Goal: Task Accomplishment & Management: Complete application form

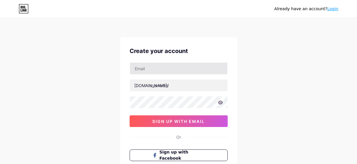
click at [151, 69] on input "text" at bounding box center [178, 69] width 97 height 12
type input "[EMAIL_ADDRESS][DOMAIN_NAME]"
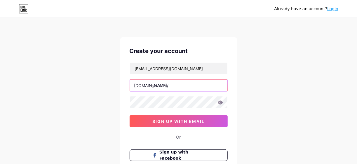
click at [160, 82] on input "text" at bounding box center [178, 86] width 97 height 12
type input "dmainiza"
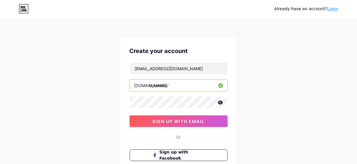
drag, startPoint x: 218, startPoint y: 103, endPoint x: 220, endPoint y: 104, distance: 3.0
click at [220, 104] on icon at bounding box center [220, 103] width 5 height 4
click at [220, 104] on icon at bounding box center [219, 103] width 5 height 4
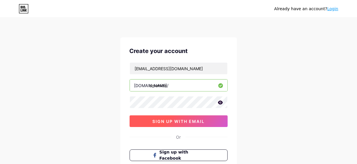
click at [201, 121] on span "sign up with email" at bounding box center [178, 121] width 52 height 5
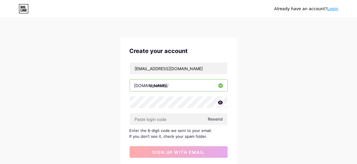
click at [215, 119] on span "Resend" at bounding box center [215, 119] width 15 height 6
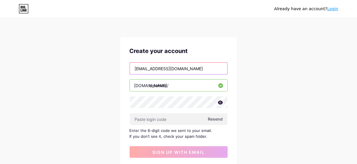
click at [164, 70] on input "[EMAIL_ADDRESS][DOMAIN_NAME]" at bounding box center [178, 69] width 97 height 12
type input "[EMAIL_ADDRESS][DOMAIN_NAME]"
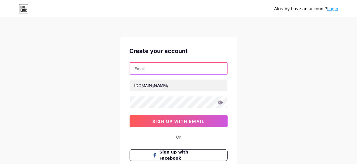
click at [153, 73] on input "text" at bounding box center [178, 69] width 97 height 12
click at [164, 67] on input "[EMAIL_ADDRESS][DOMAIN_NAME]" at bounding box center [178, 69] width 97 height 12
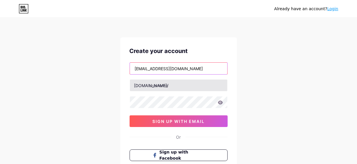
type input "[EMAIL_ADDRESS][DOMAIN_NAME]"
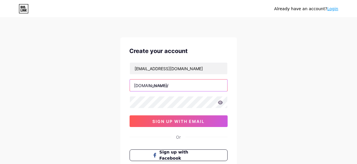
click at [149, 85] on input "text" at bounding box center [178, 86] width 97 height 12
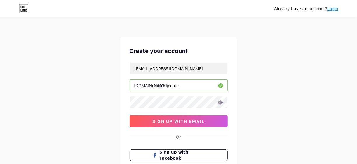
type input "dmainizapicture"
click at [218, 104] on icon at bounding box center [220, 103] width 5 height 4
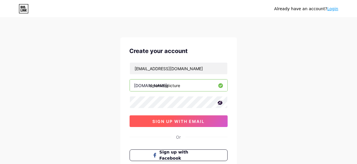
click at [204, 119] on span "sign up with email" at bounding box center [178, 121] width 52 height 5
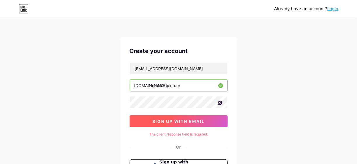
click at [199, 119] on span "sign up with email" at bounding box center [178, 121] width 52 height 5
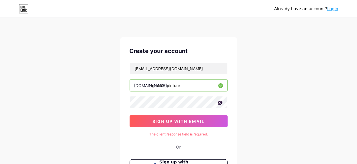
click at [220, 104] on icon at bounding box center [219, 103] width 5 height 4
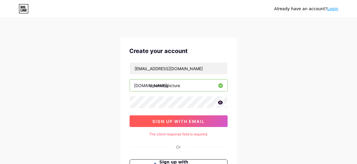
click at [215, 116] on button "sign up with email" at bounding box center [178, 121] width 98 height 12
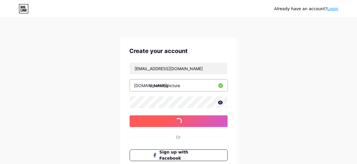
click at [215, 116] on button "sign up with email" at bounding box center [178, 121] width 98 height 12
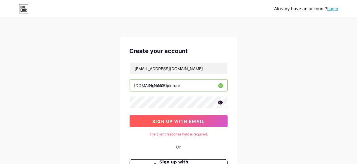
click at [215, 116] on button "sign up with email" at bounding box center [178, 121] width 98 height 12
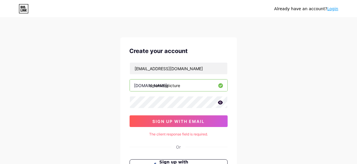
click at [25, 5] on icon at bounding box center [24, 8] width 10 height 9
